Goal: Navigation & Orientation: Find specific page/section

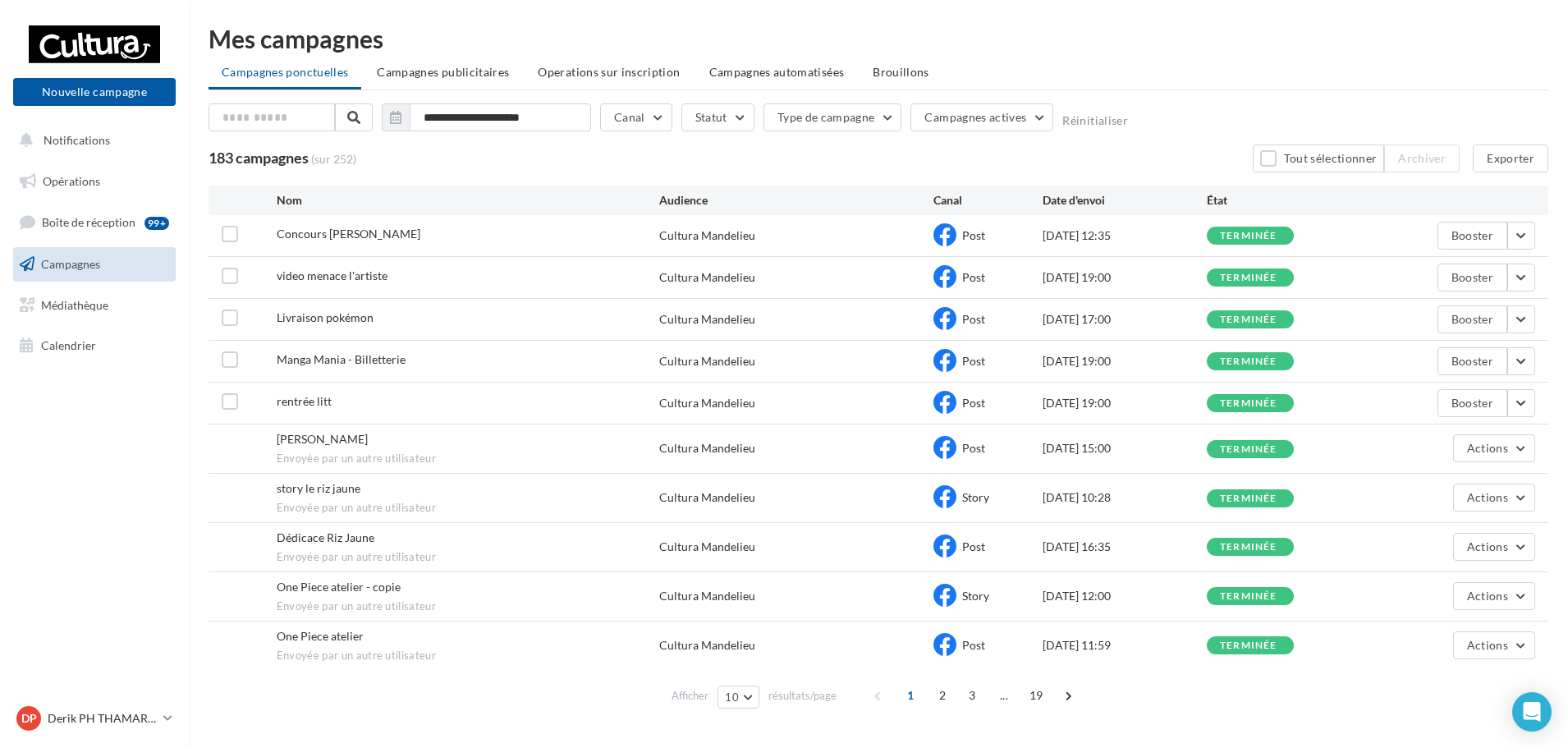
scroll to position [38, 0]
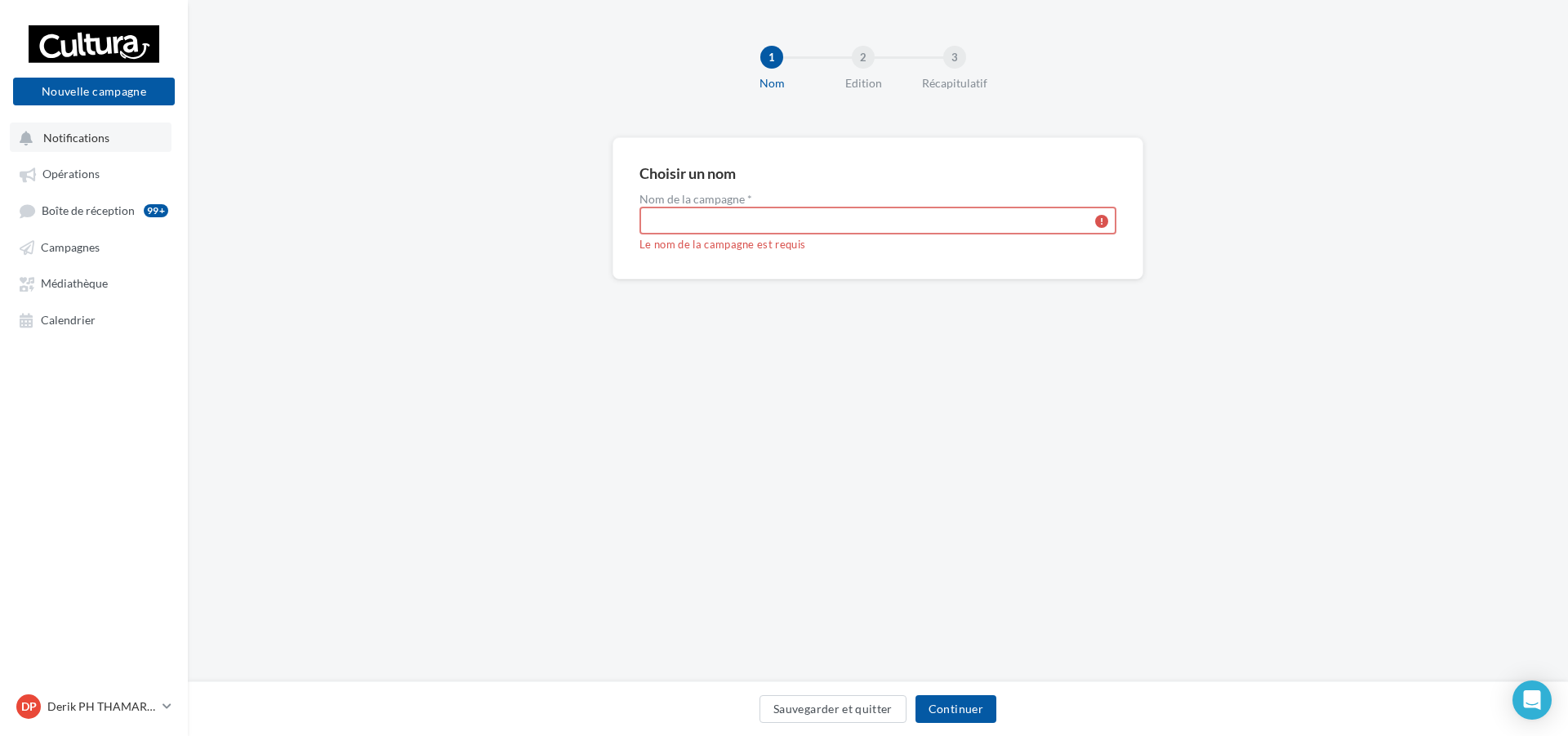
click at [82, 143] on span "Notifications" at bounding box center [76, 138] width 66 height 13
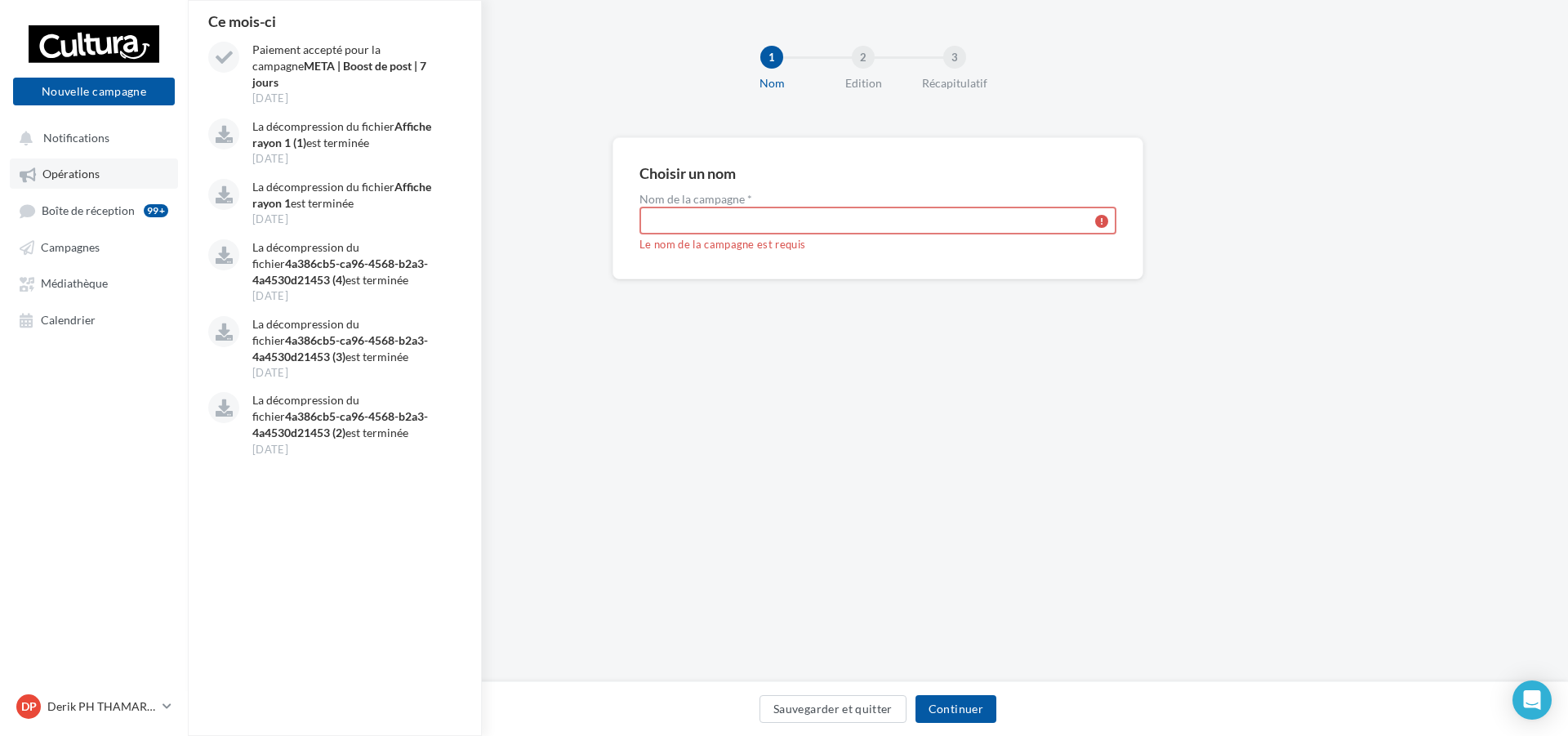
click at [96, 180] on span "Opérations" at bounding box center [70, 174] width 57 height 13
